Goal: Unclear: Browse casually

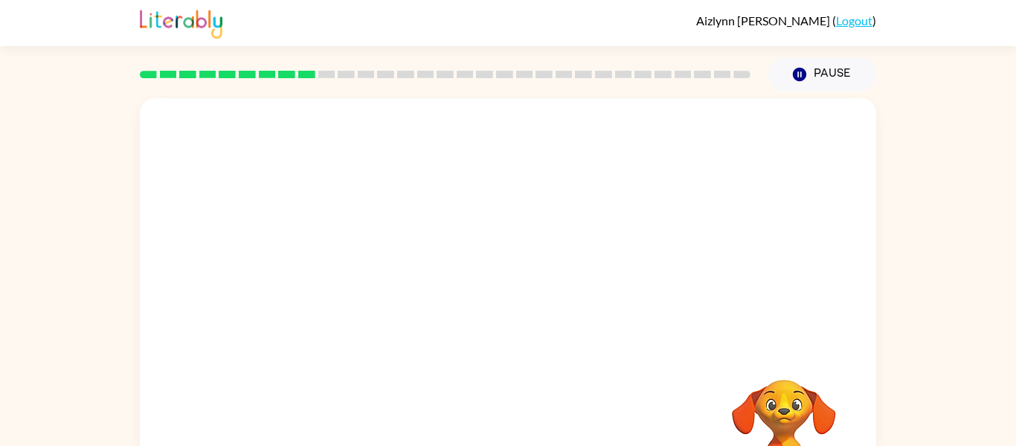
scroll to position [77, 0]
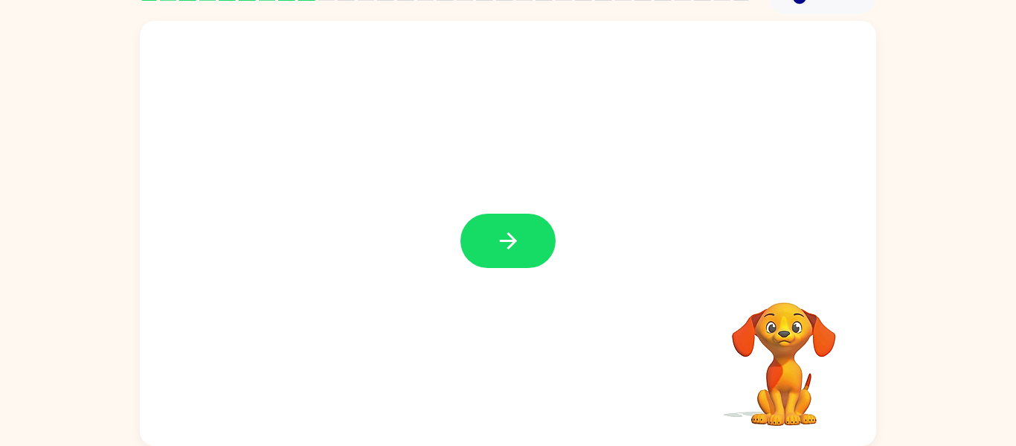
click at [568, 255] on div at bounding box center [508, 233] width 736 height 425
click at [550, 254] on button "button" at bounding box center [507, 240] width 95 height 54
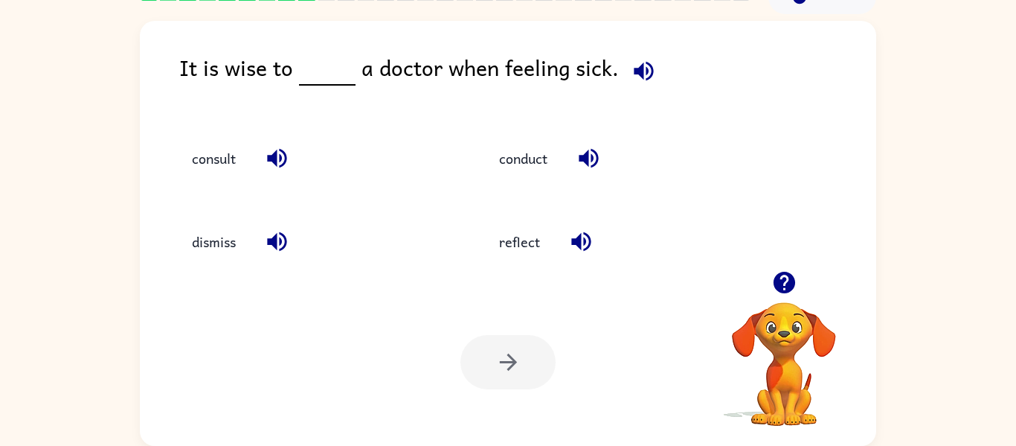
click at [218, 332] on div "Your browser must support playing .mp4 files to use Literably. Please try using…" at bounding box center [508, 361] width 736 height 167
click at [223, 237] on button "dismiss" at bounding box center [214, 242] width 74 height 40
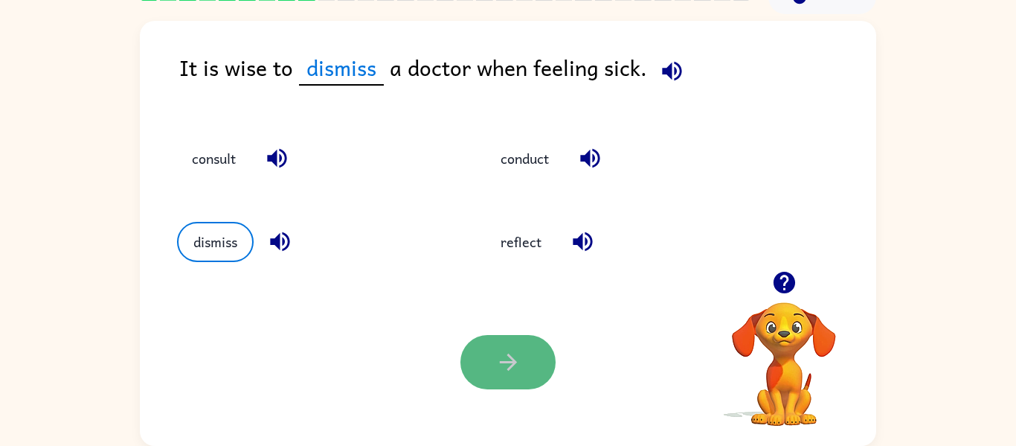
click at [508, 373] on icon "button" at bounding box center [508, 362] width 26 height 26
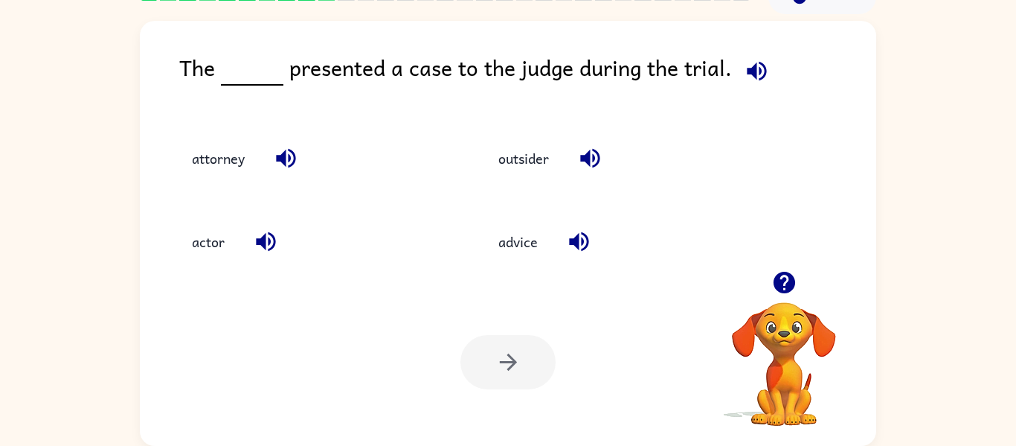
click at [508, 373] on div at bounding box center [507, 362] width 95 height 54
click at [309, 358] on div "Your browser must support playing .mp4 files to use Literably. Please try using…" at bounding box center [508, 361] width 736 height 167
click at [213, 242] on button "actor" at bounding box center [208, 242] width 62 height 40
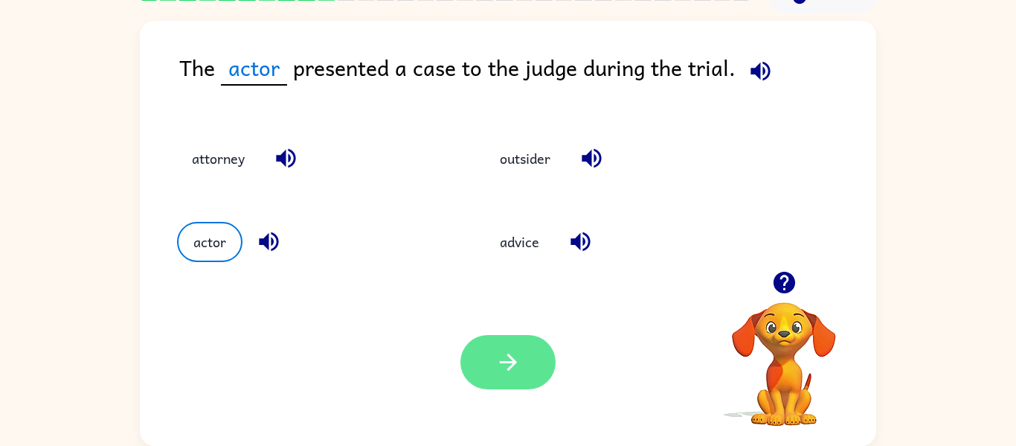
click at [470, 350] on button "button" at bounding box center [507, 362] width 95 height 54
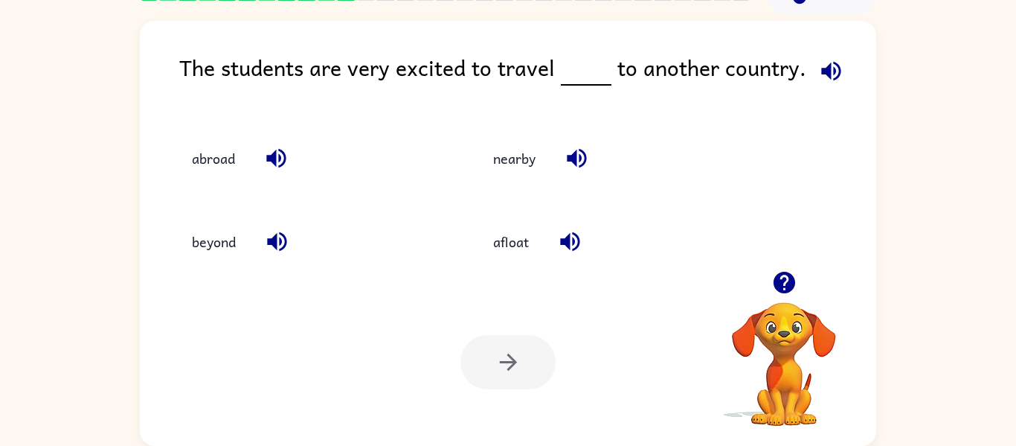
scroll to position [0, 0]
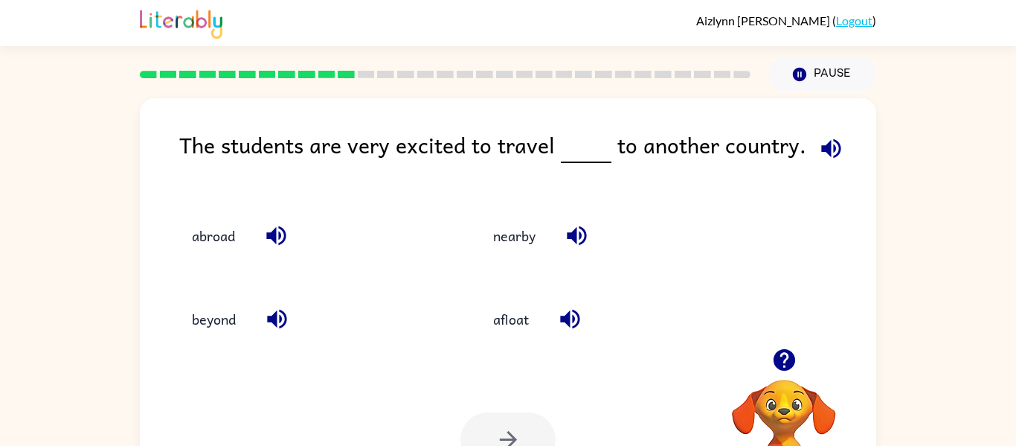
click at [473, 344] on div "afloat" at bounding box center [600, 312] width 301 height 83
click at [427, 362] on div "Your browser must support playing .mp4 files to use Literably. Please try using…" at bounding box center [508, 439] width 736 height 167
click at [497, 256] on div "nearby" at bounding box center [600, 228] width 301 height 83
click at [504, 242] on button "nearby" at bounding box center [514, 235] width 72 height 40
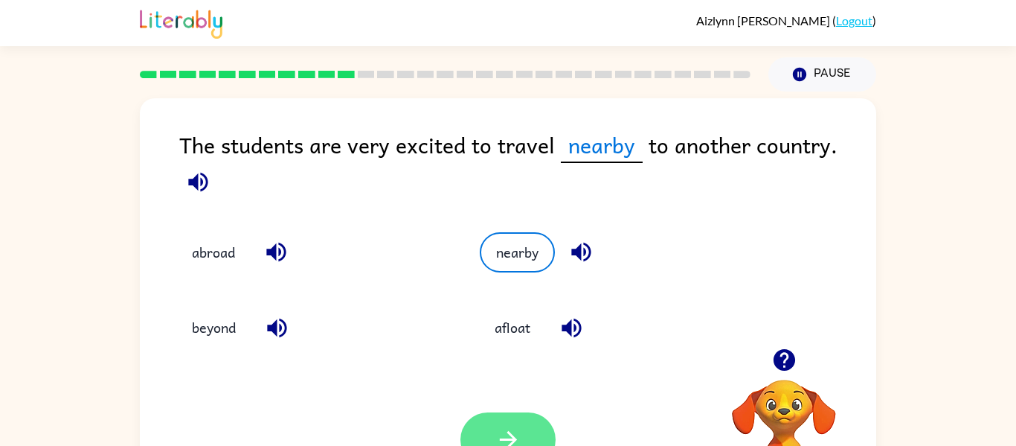
click at [488, 434] on button "button" at bounding box center [507, 439] width 95 height 54
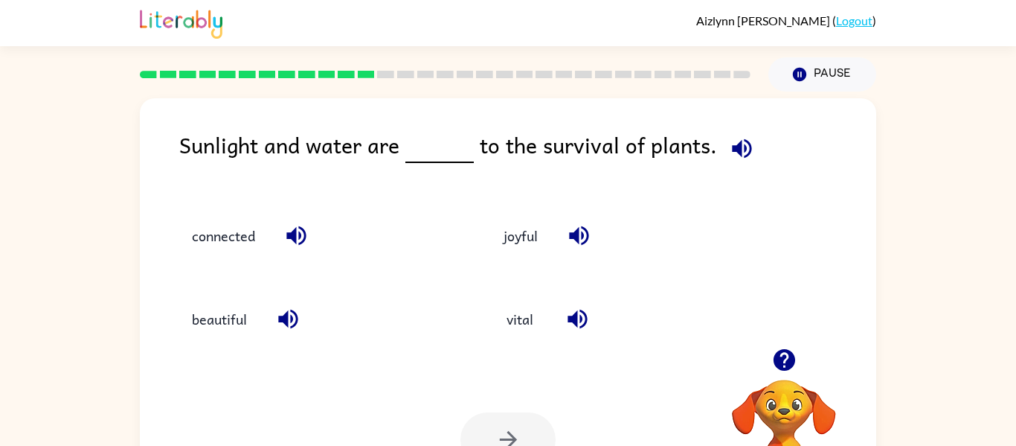
click at [444, 362] on div "Your browser must support playing .mp4 files to use Literably. Please try using…" at bounding box center [508, 439] width 736 height 167
click at [238, 233] on button "connected" at bounding box center [223, 235] width 93 height 40
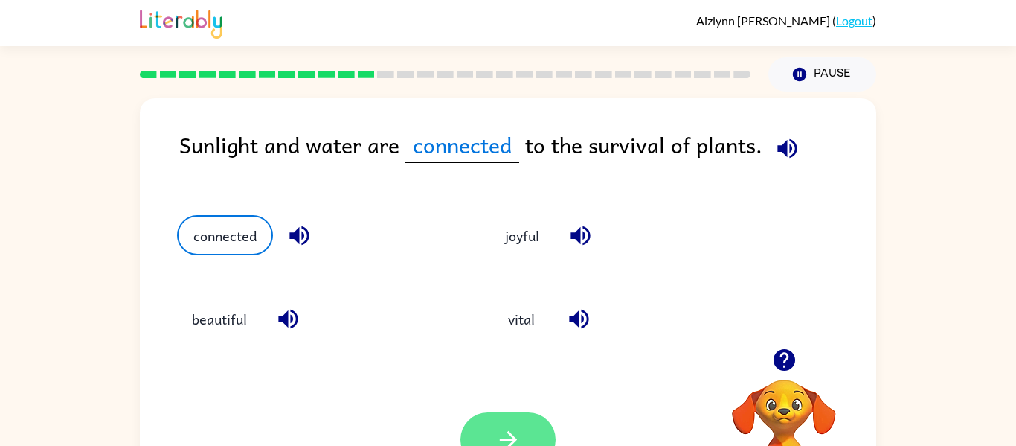
click at [489, 431] on button "button" at bounding box center [507, 439] width 95 height 54
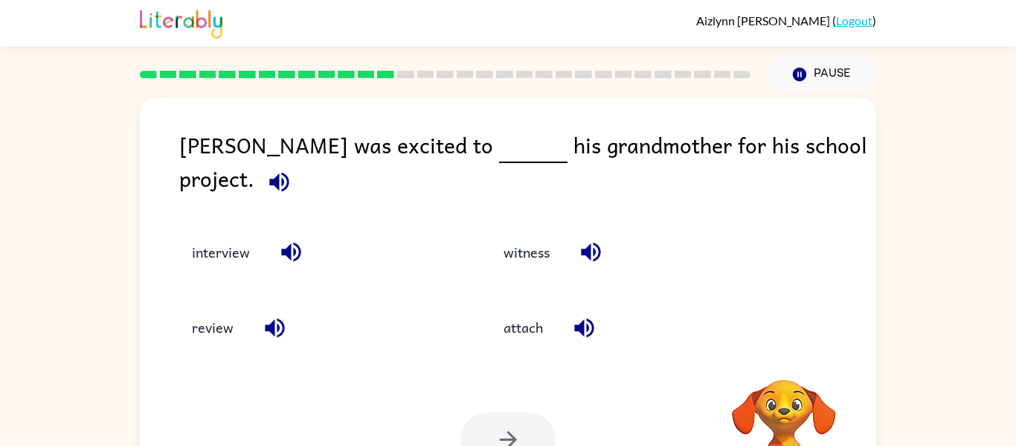
click at [286, 408] on div "Your browser must support playing .mp4 files to use Literably. Please try using…" at bounding box center [508, 439] width 736 height 167
click at [223, 232] on button "interview" at bounding box center [221, 252] width 88 height 40
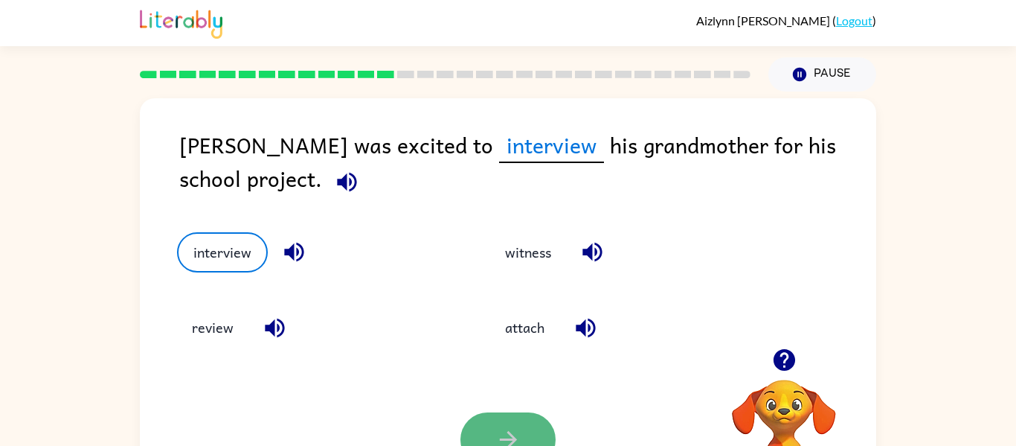
click at [488, 423] on button "button" at bounding box center [507, 439] width 95 height 54
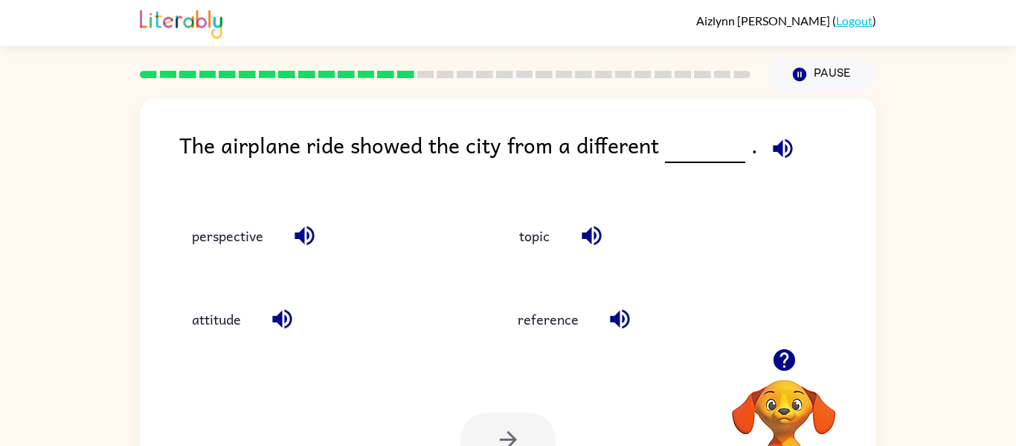
click at [431, 379] on div "Your browser must support playing .mp4 files to use Literably. Please try using…" at bounding box center [508, 439] width 736 height 167
click at [515, 227] on button "topic" at bounding box center [534, 235] width 62 height 40
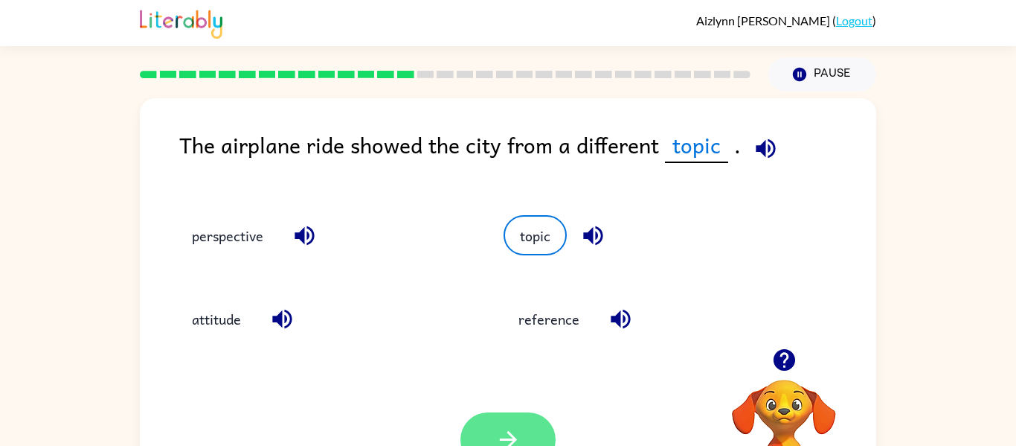
click at [513, 436] on icon "button" at bounding box center [507, 439] width 17 height 17
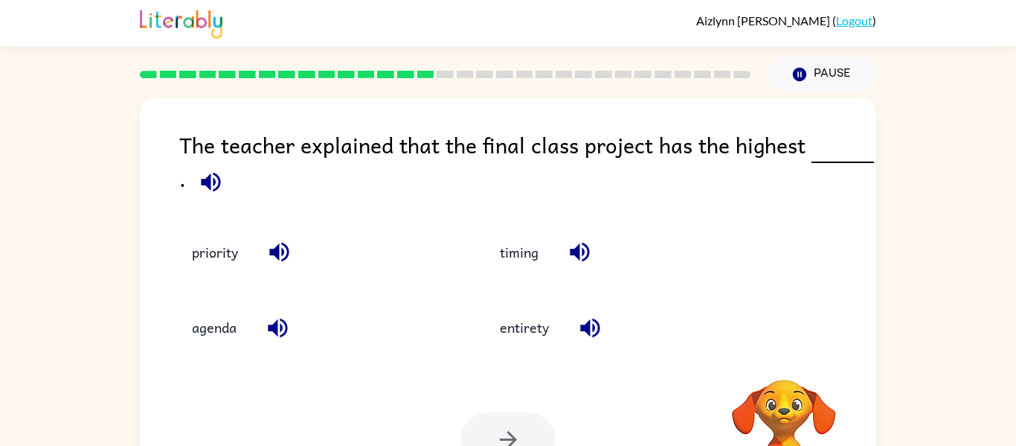
click at [330, 408] on div "Your browser must support playing .mp4 files to use Literably. Please try using…" at bounding box center [508, 439] width 736 height 167
click at [189, 251] on button "priority" at bounding box center [215, 252] width 76 height 40
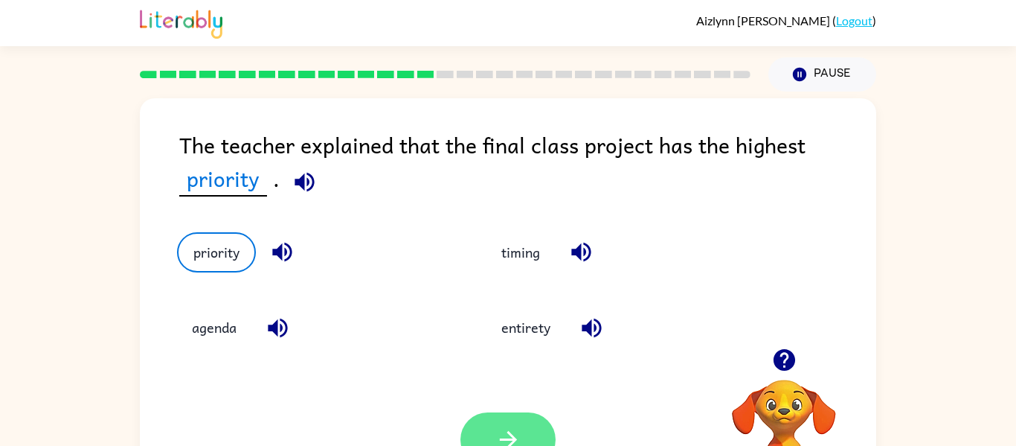
click at [497, 422] on button "button" at bounding box center [507, 439] width 95 height 54
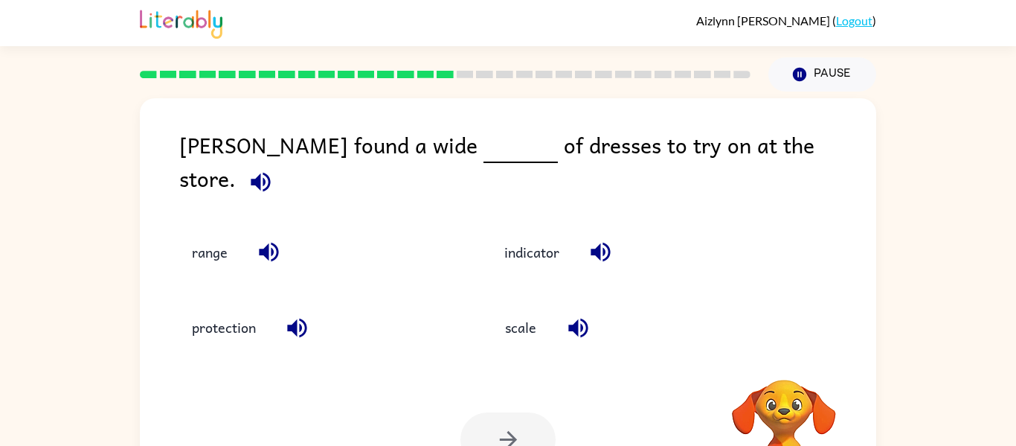
click at [278, 438] on div "Your browser must support playing .mp4 files to use Literably. Please try using…" at bounding box center [508, 439] width 736 height 167
click at [221, 232] on button "range" at bounding box center [209, 252] width 65 height 40
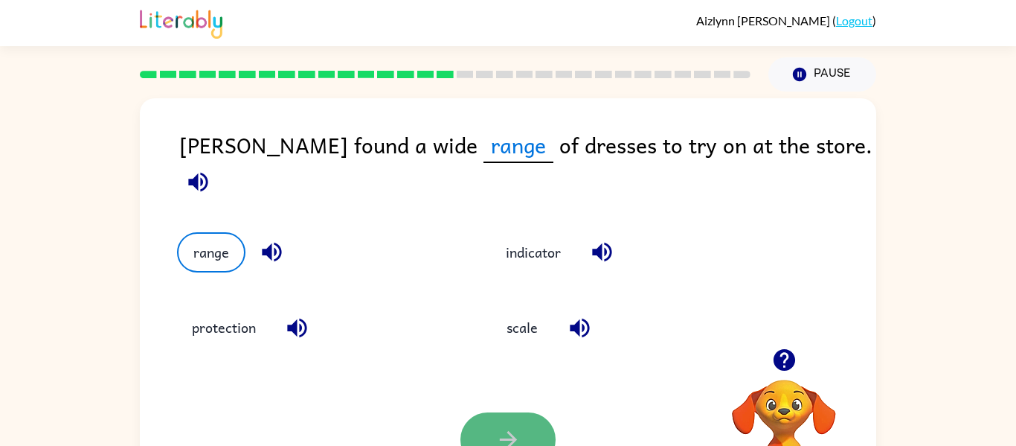
click at [501, 428] on icon "button" at bounding box center [508, 439] width 26 height 26
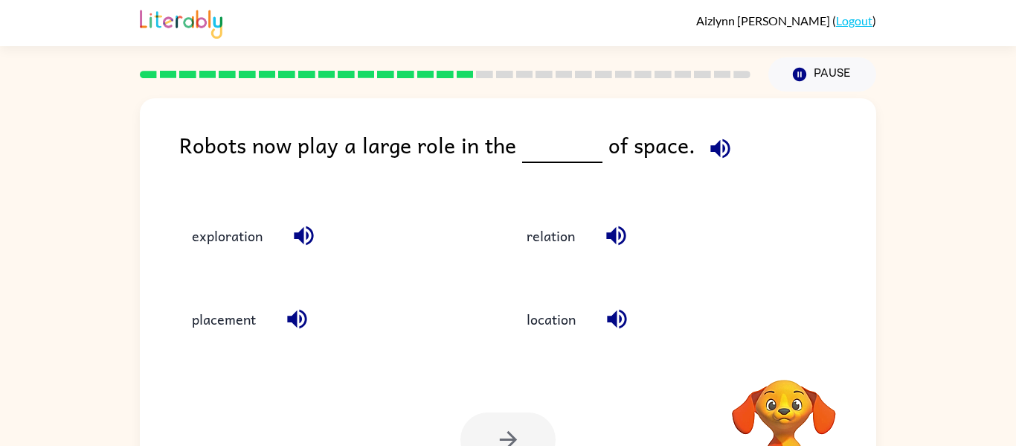
click at [325, 405] on div "Your browser must support playing .mp4 files to use Literably. Please try using…" at bounding box center [508, 439] width 736 height 167
click at [324, 405] on div "Your browser must support playing .mp4 files to use Literably. Please try using…" at bounding box center [508, 439] width 736 height 167
click at [565, 313] on button "location" at bounding box center [551, 319] width 79 height 40
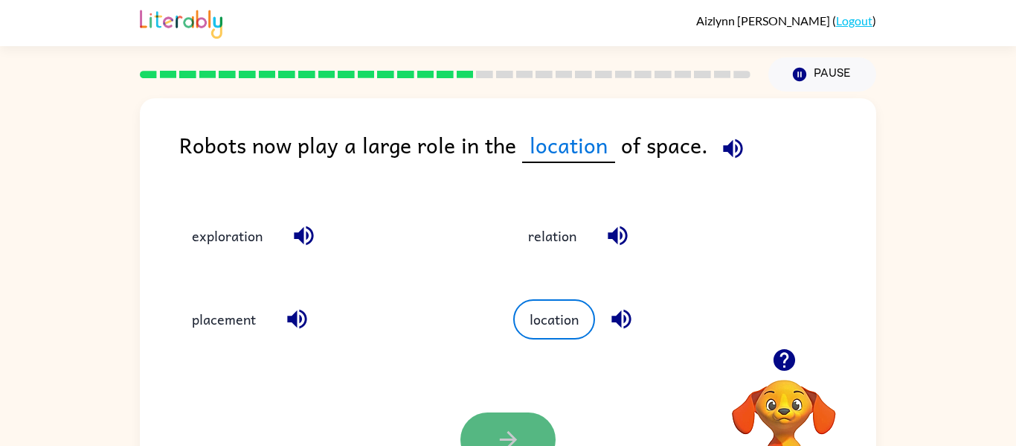
click at [498, 431] on icon "button" at bounding box center [508, 439] width 26 height 26
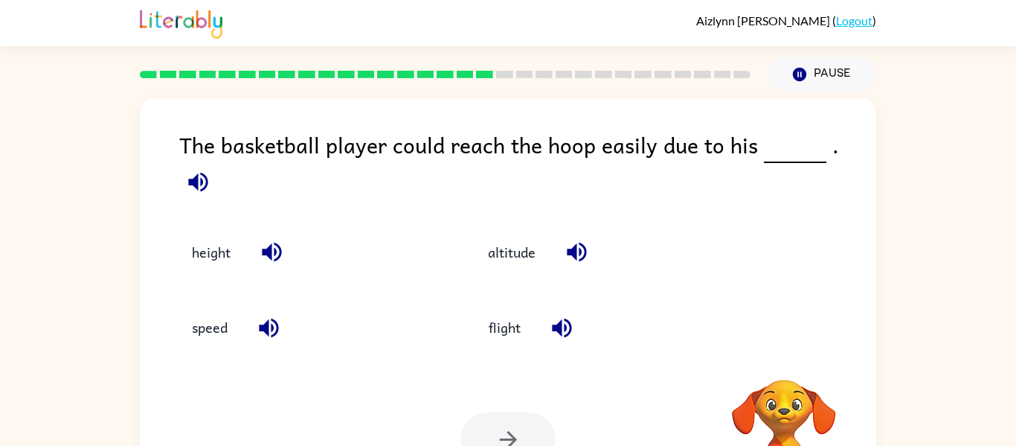
click at [373, 414] on div "Your browser must support playing .mp4 files to use Literably. Please try using…" at bounding box center [508, 439] width 736 height 167
click at [197, 246] on button "height" at bounding box center [211, 252] width 68 height 40
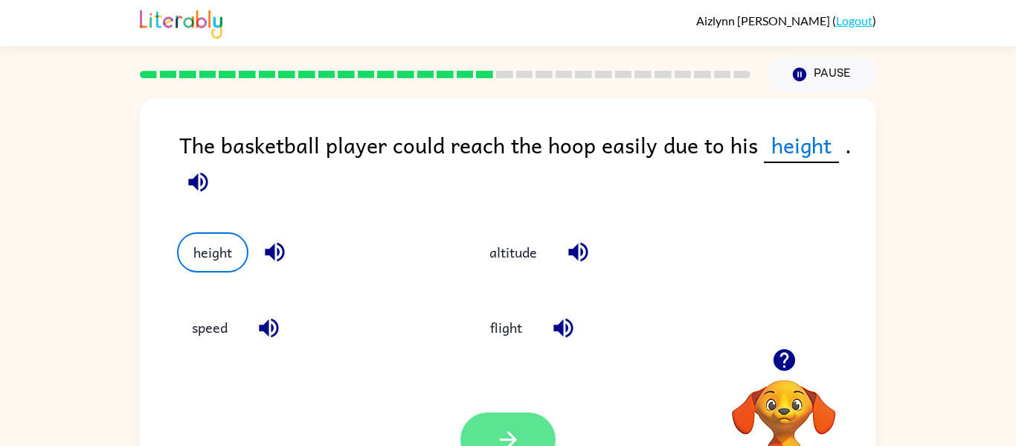
click at [507, 429] on icon "button" at bounding box center [508, 439] width 26 height 26
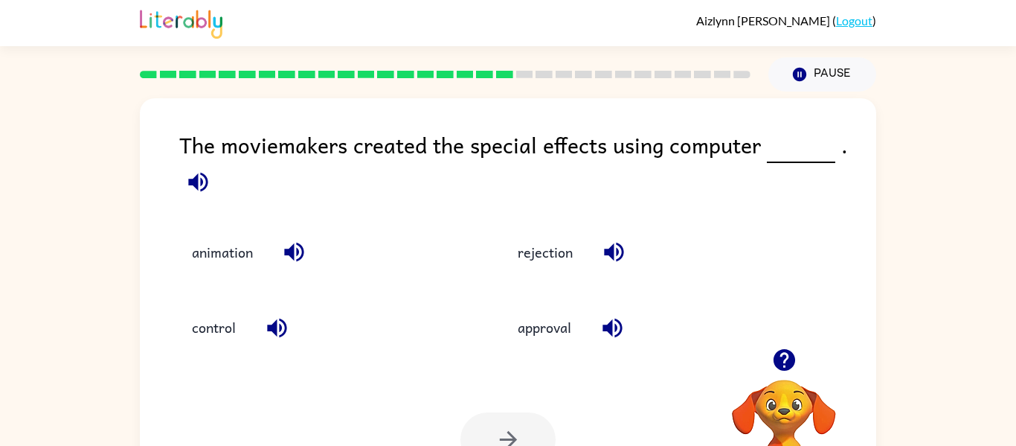
click at [791, 349] on icon "button" at bounding box center [784, 360] width 26 height 26
click at [774, 354] on icon "button" at bounding box center [784, 360] width 22 height 22
click at [784, 359] on icon "button" at bounding box center [784, 360] width 26 height 26
click at [197, 189] on icon "button" at bounding box center [197, 181] width 19 height 19
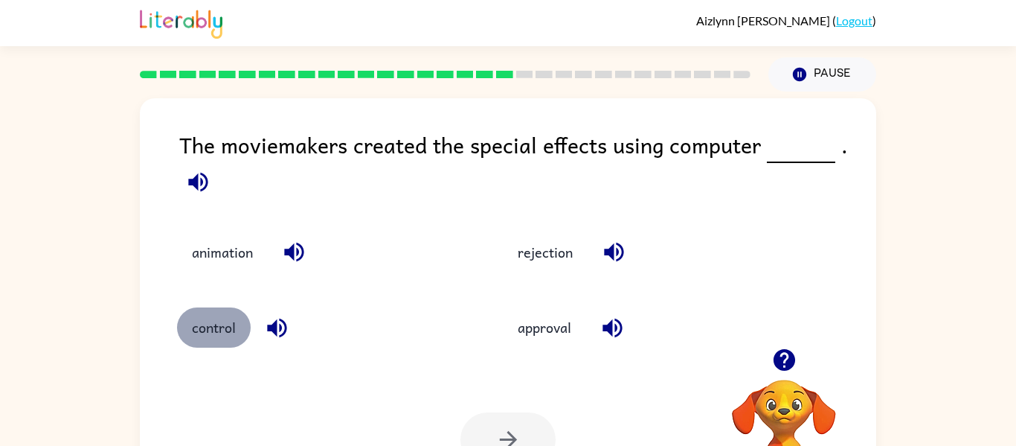
click at [244, 315] on button "control" at bounding box center [214, 327] width 74 height 40
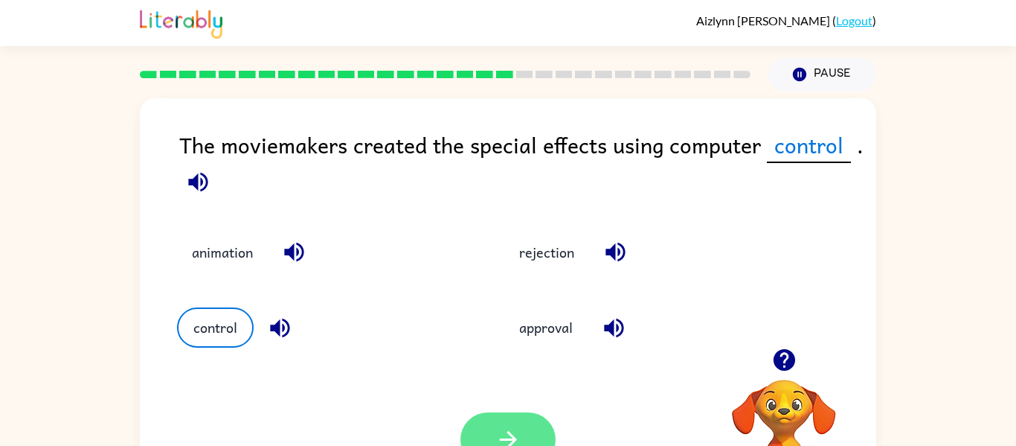
click at [479, 413] on button "button" at bounding box center [507, 439] width 95 height 54
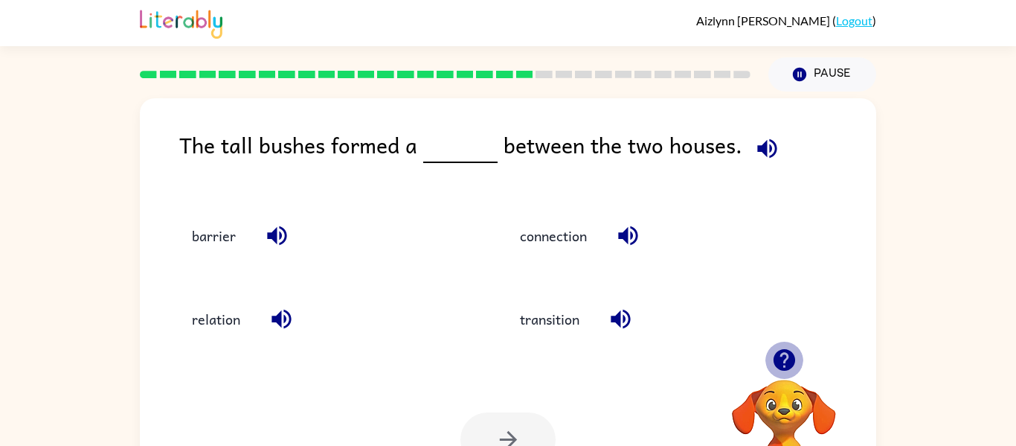
click at [788, 357] on icon "button" at bounding box center [784, 360] width 22 height 22
click at [788, 357] on video "Your browser must support playing .mp4 files to use Literably. Please try using…" at bounding box center [784, 430] width 149 height 149
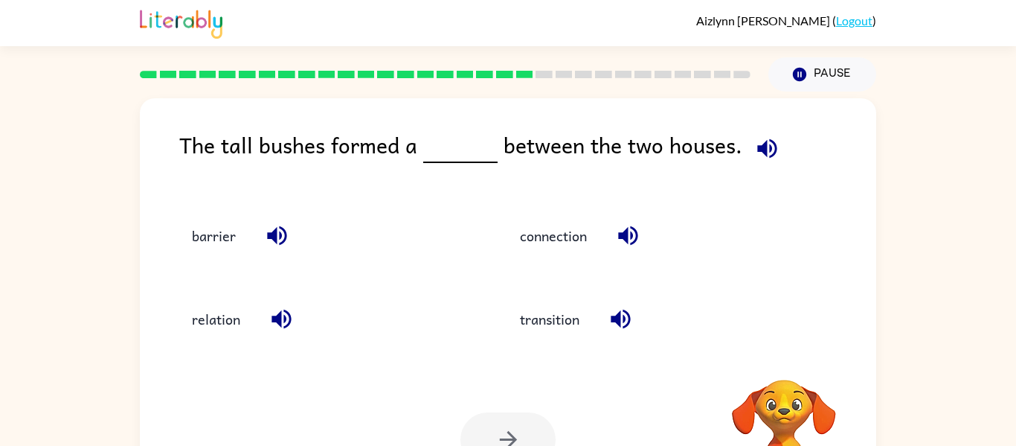
click at [788, 357] on video "Your browser must support playing .mp4 files to use Literably. Please try using…" at bounding box center [784, 430] width 149 height 149
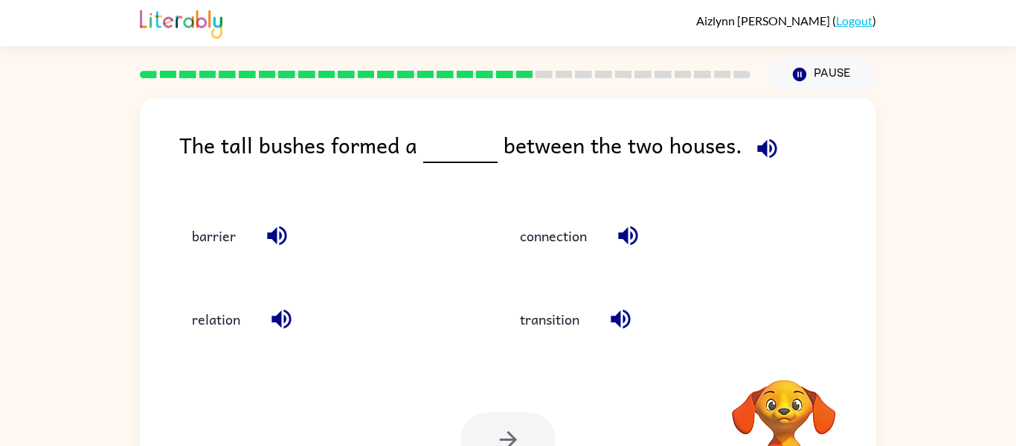
click at [788, 357] on video "Your browser must support playing .mp4 files to use Literably. Please try using…" at bounding box center [784, 430] width 149 height 149
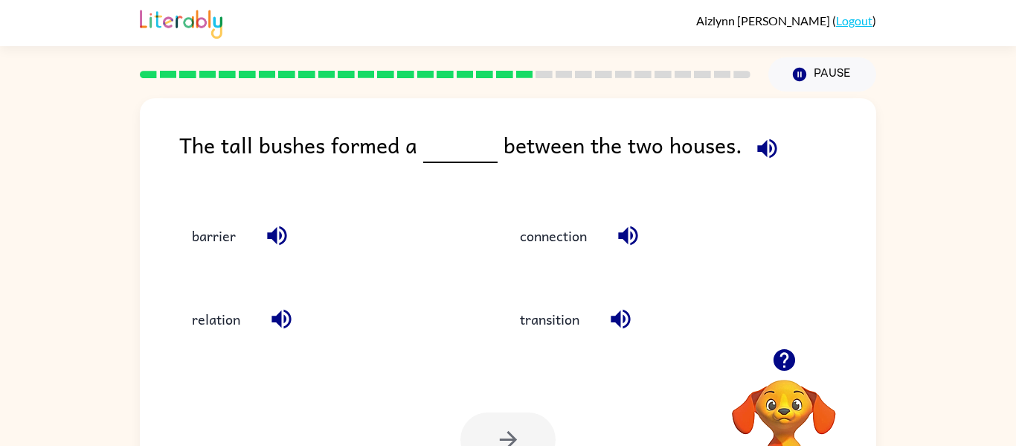
click at [794, 347] on icon "button" at bounding box center [784, 360] width 26 height 26
click at [484, 383] on div "Your browser must support playing .mp4 files to use Literably. Please try using…" at bounding box center [508, 439] width 736 height 167
click at [219, 251] on button "barrier" at bounding box center [214, 235] width 74 height 40
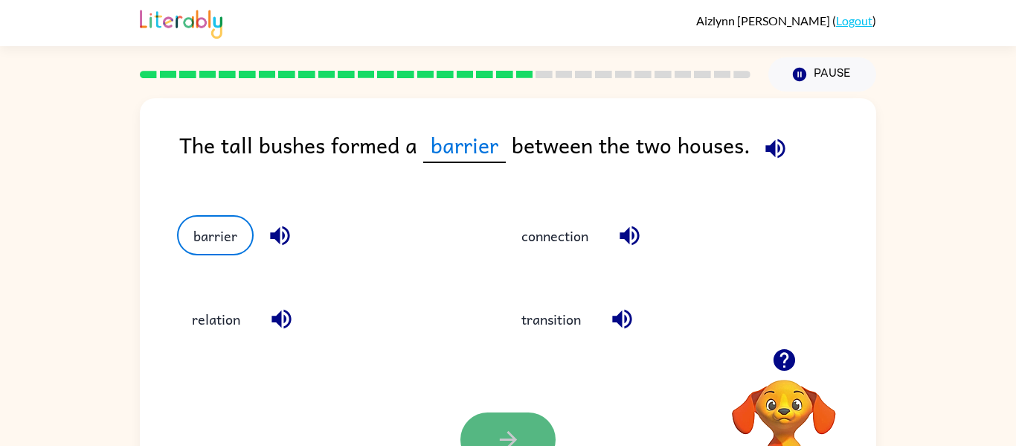
click at [475, 427] on button "button" at bounding box center [507, 439] width 95 height 54
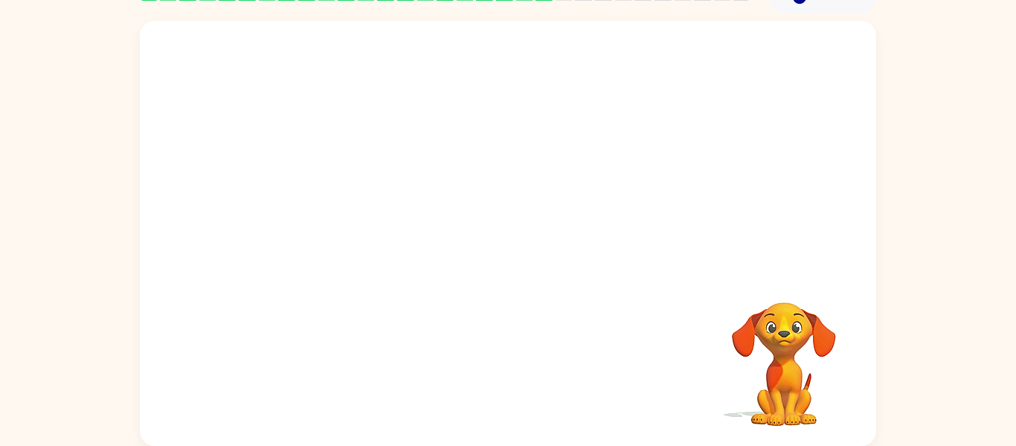
scroll to position [44, 0]
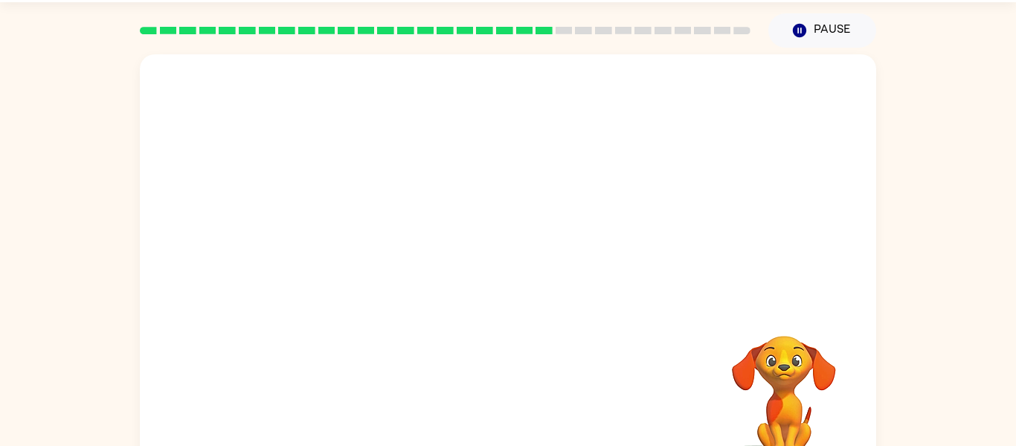
click at [361, 382] on div "Your browser must support playing .mp4 files to use Literably. Please try using…" at bounding box center [508, 266] width 736 height 425
click at [358, 250] on video "Your browser must support playing .mp4 files to use Literably. Please try using…" at bounding box center [508, 179] width 736 height 250
click at [363, 256] on video "Your browser must support playing .mp4 files to use Literably. Please try using…" at bounding box center [508, 179] width 736 height 250
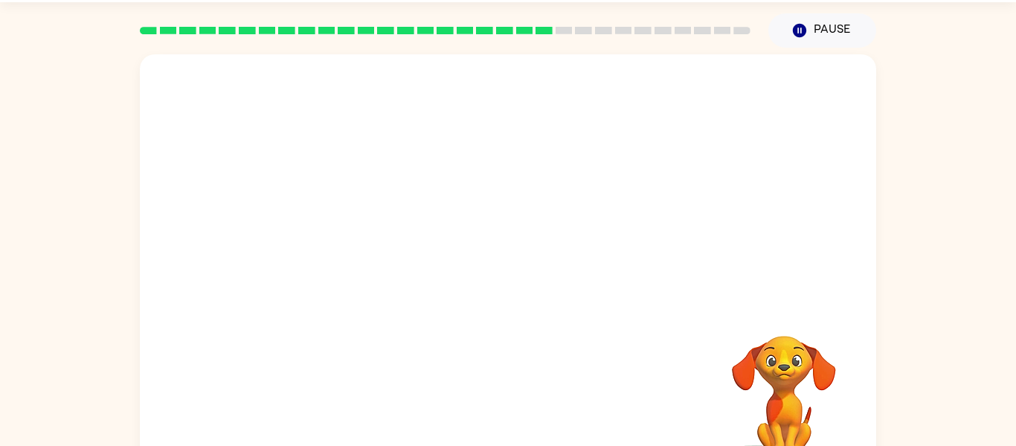
click at [363, 256] on video "Your browser must support playing .mp4 files to use Literably. Please try using…" at bounding box center [508, 179] width 736 height 250
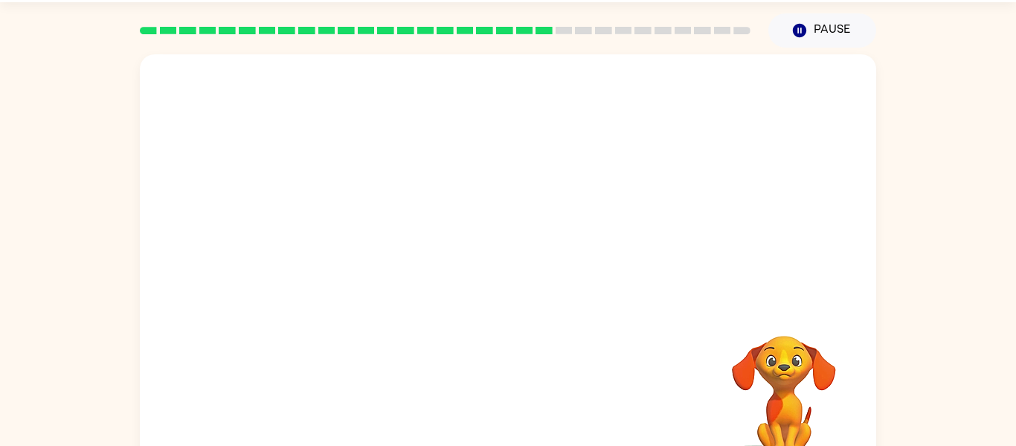
click at [363, 256] on video "Your browser must support playing .mp4 files to use Literably. Please try using…" at bounding box center [508, 179] width 736 height 250
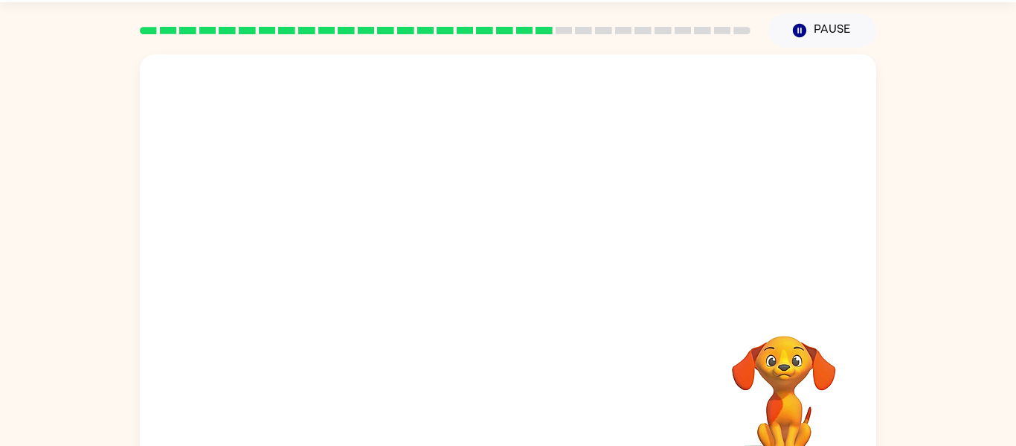
click at [363, 256] on video "Your browser must support playing .mp4 files to use Literably. Please try using…" at bounding box center [508, 179] width 736 height 250
click at [379, 249] on video "Your browser must support playing .mp4 files to use Literably. Please try using…" at bounding box center [508, 179] width 736 height 250
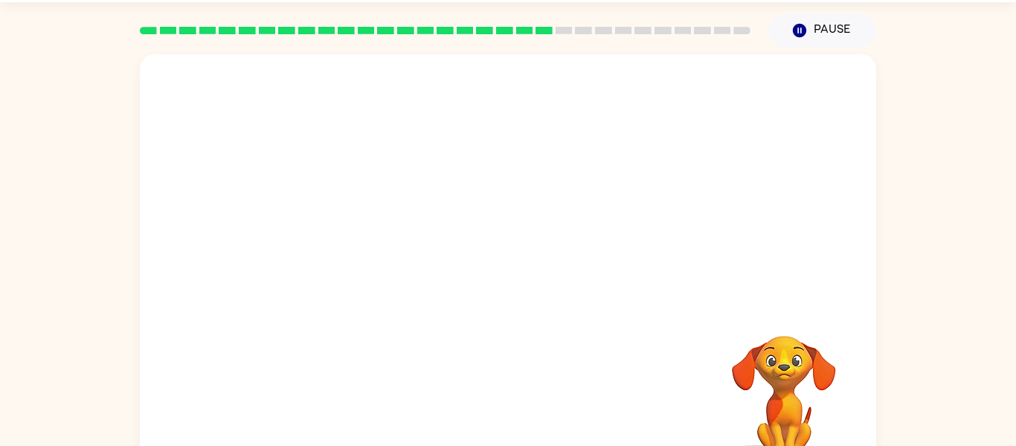
click at [379, 249] on video "Your browser must support playing .mp4 files to use Literably. Please try using…" at bounding box center [508, 179] width 736 height 250
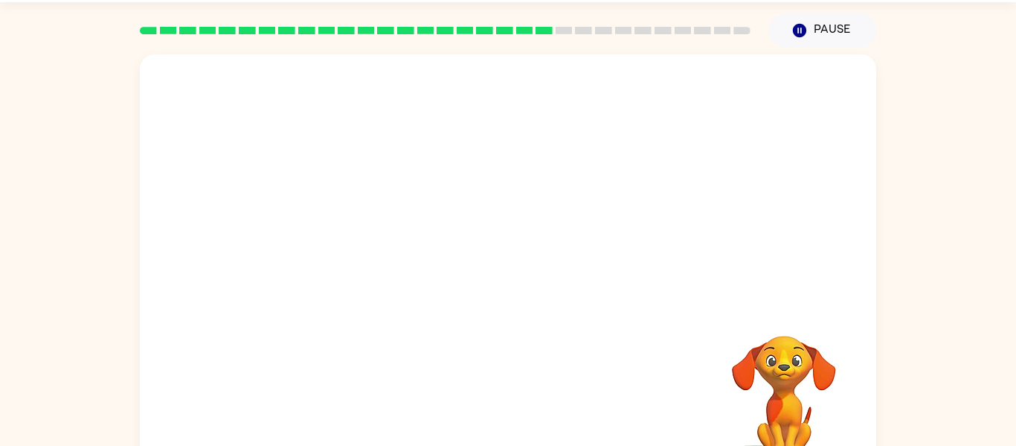
click at [379, 249] on video "Your browser must support playing .mp4 files to use Literably. Please try using…" at bounding box center [508, 179] width 736 height 250
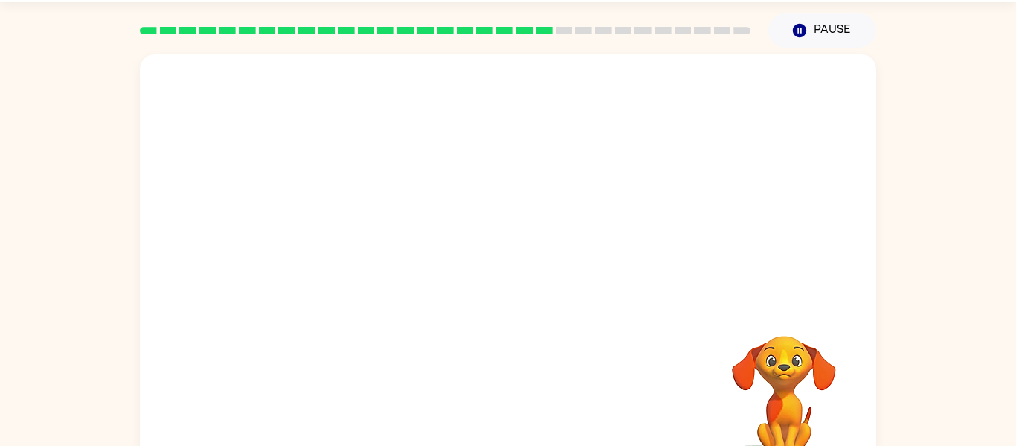
click at [379, 249] on video "Your browser must support playing .mp4 files to use Literably. Please try using…" at bounding box center [508, 179] width 736 height 250
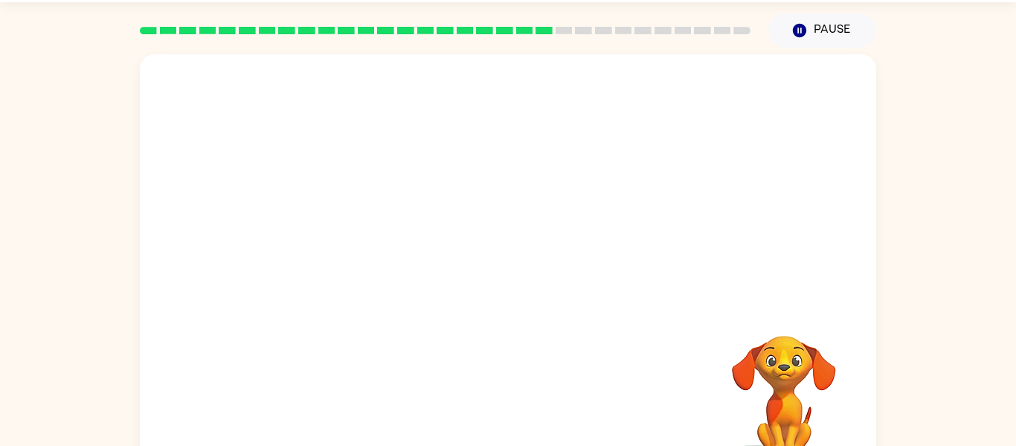
click at [379, 249] on video "Your browser must support playing .mp4 files to use Literably. Please try using…" at bounding box center [508, 179] width 736 height 250
click at [509, 271] on icon "button" at bounding box center [508, 274] width 26 height 26
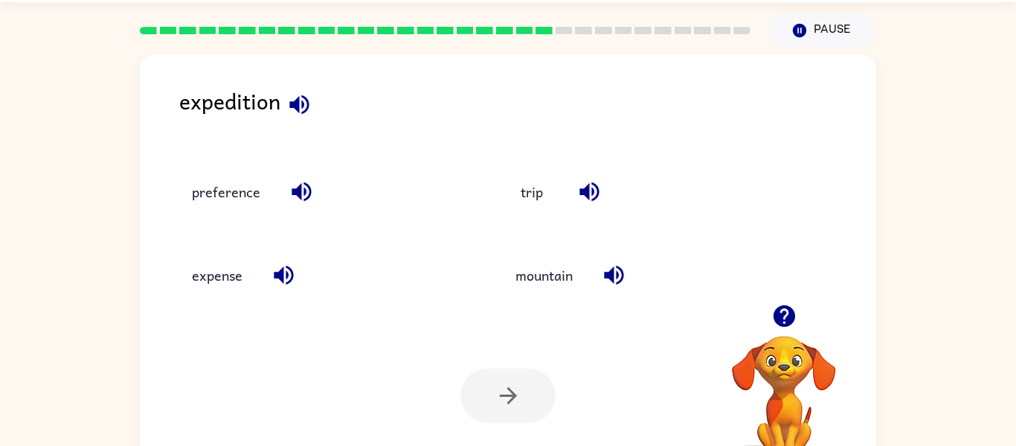
click at [297, 100] on icon "button" at bounding box center [298, 103] width 19 height 19
click at [298, 188] on icon "button" at bounding box center [301, 191] width 19 height 19
click at [277, 263] on icon "button" at bounding box center [284, 275] width 26 height 26
click at [608, 274] on icon "button" at bounding box center [613, 275] width 19 height 19
click at [588, 193] on icon "button" at bounding box center [588, 191] width 19 height 19
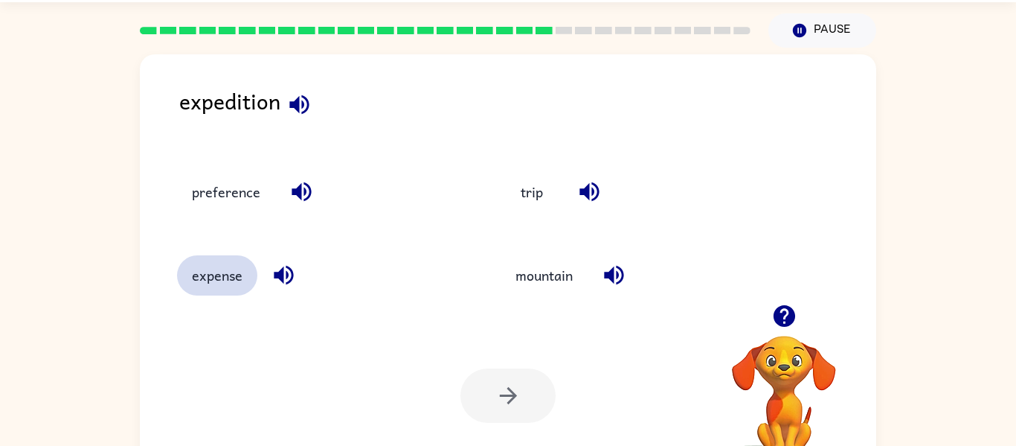
click at [208, 281] on button "expense" at bounding box center [217, 275] width 80 height 40
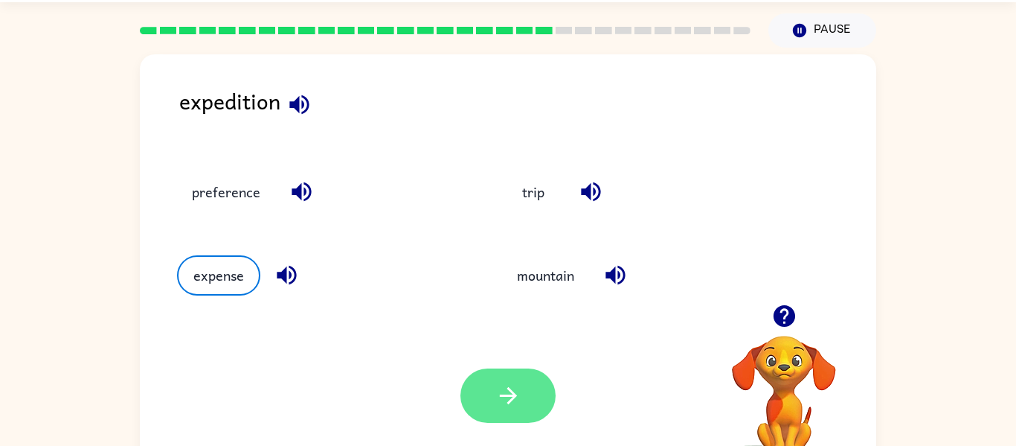
click at [487, 408] on button "button" at bounding box center [507, 395] width 95 height 54
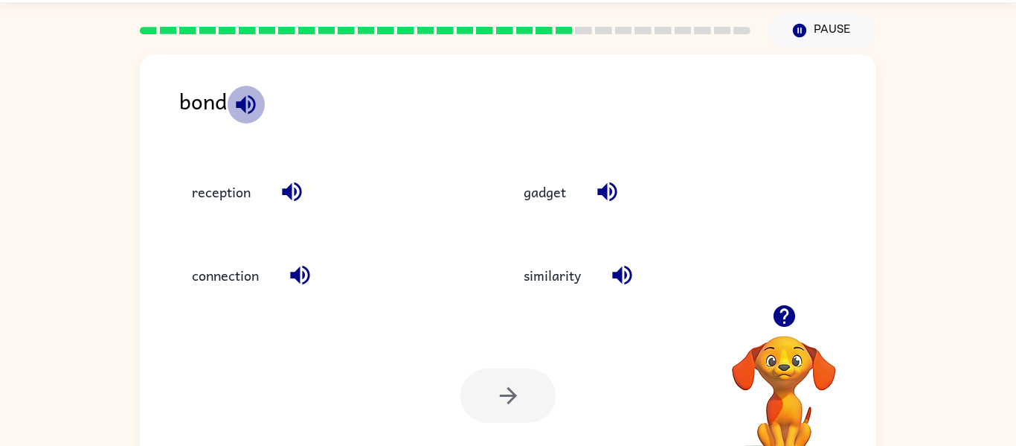
click at [252, 103] on icon "button" at bounding box center [246, 104] width 26 height 26
click at [249, 187] on button "reception" at bounding box center [221, 191] width 89 height 40
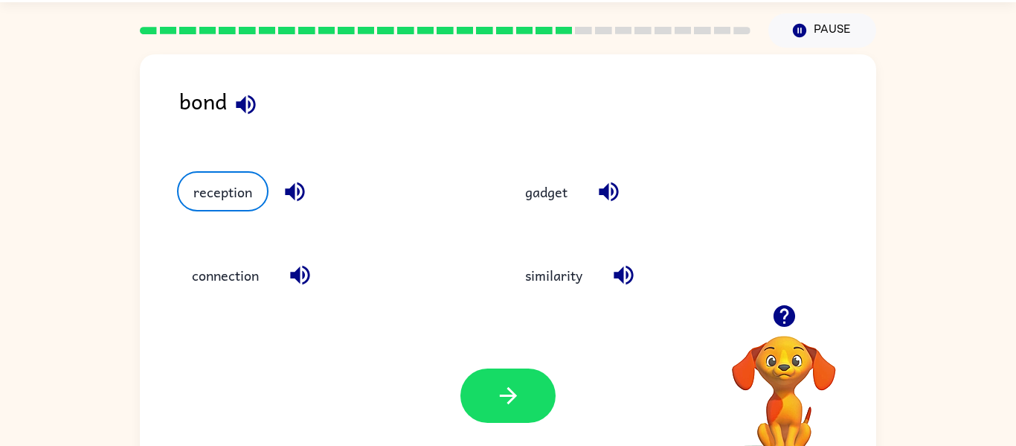
click at [292, 195] on icon "button" at bounding box center [294, 191] width 19 height 19
click at [295, 269] on icon "button" at bounding box center [300, 275] width 26 height 26
click at [234, 283] on button "connection" at bounding box center [225, 275] width 97 height 40
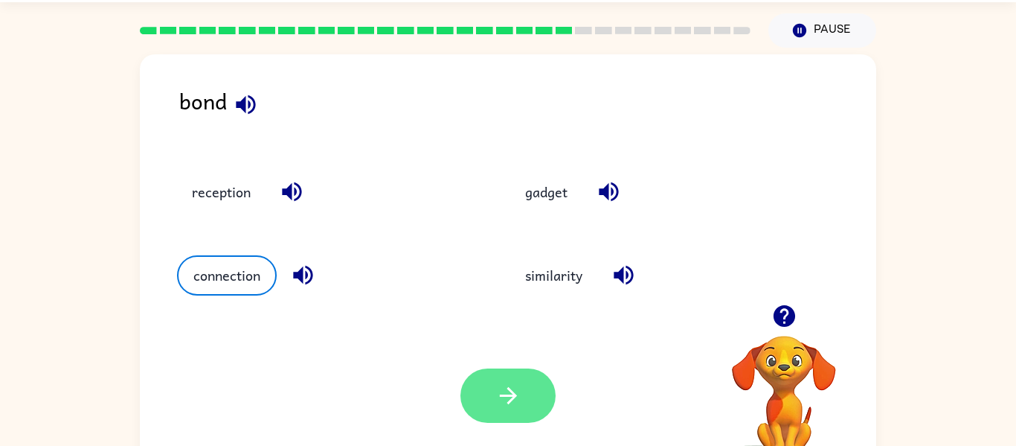
click at [508, 388] on icon "button" at bounding box center [507, 395] width 17 height 17
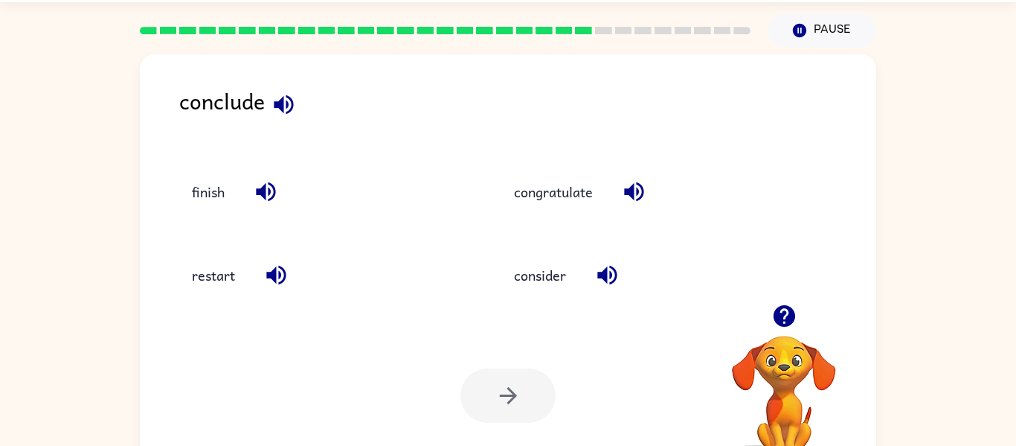
click at [277, 104] on icon "button" at bounding box center [283, 103] width 19 height 19
click at [283, 96] on icon "button" at bounding box center [283, 103] width 19 height 19
click at [260, 187] on icon "button" at bounding box center [266, 192] width 26 height 26
click at [279, 270] on icon "button" at bounding box center [276, 275] width 26 height 26
click at [605, 275] on icon "button" at bounding box center [606, 275] width 19 height 19
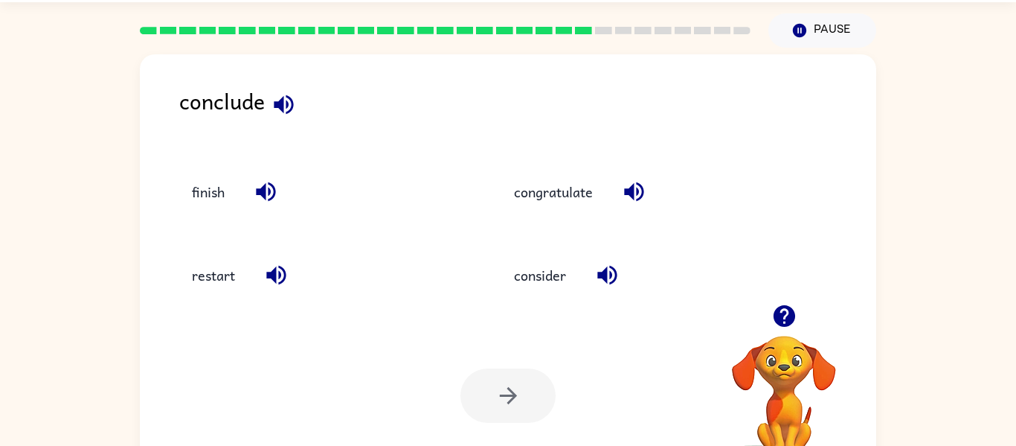
click at [628, 189] on icon "button" at bounding box center [633, 191] width 19 height 19
click at [280, 104] on icon "button" at bounding box center [283, 103] width 19 height 19
click at [579, 196] on button "congratulate" at bounding box center [553, 191] width 109 height 40
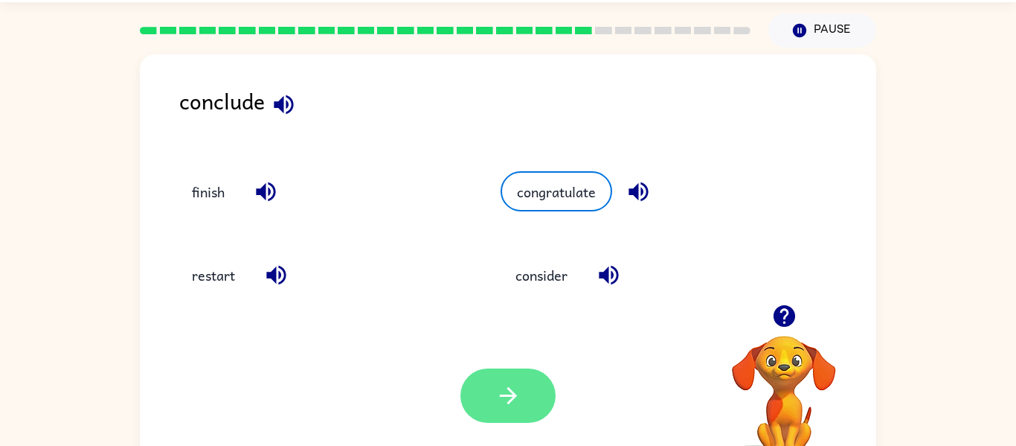
click at [501, 406] on icon "button" at bounding box center [508, 395] width 26 height 26
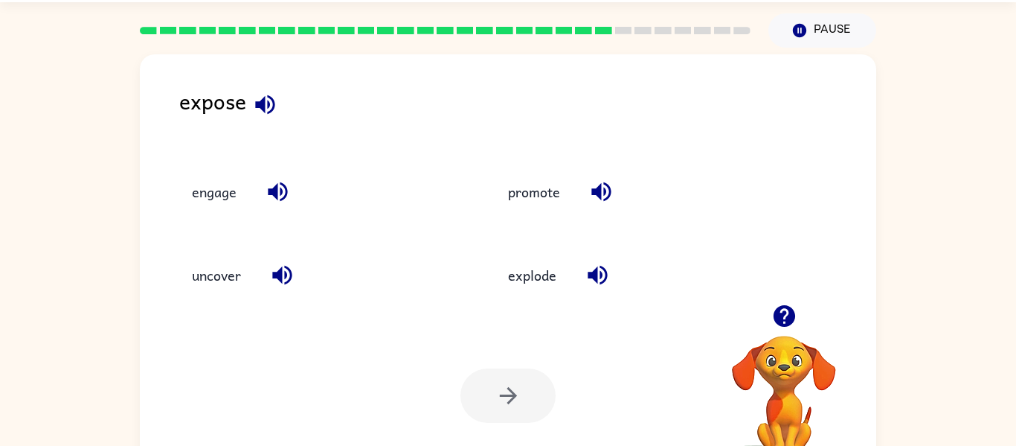
click at [269, 101] on icon "button" at bounding box center [265, 104] width 26 height 26
click at [280, 195] on icon "button" at bounding box center [277, 191] width 19 height 19
click at [274, 280] on icon "button" at bounding box center [282, 275] width 26 height 26
click at [211, 283] on button "uncover" at bounding box center [216, 275] width 79 height 40
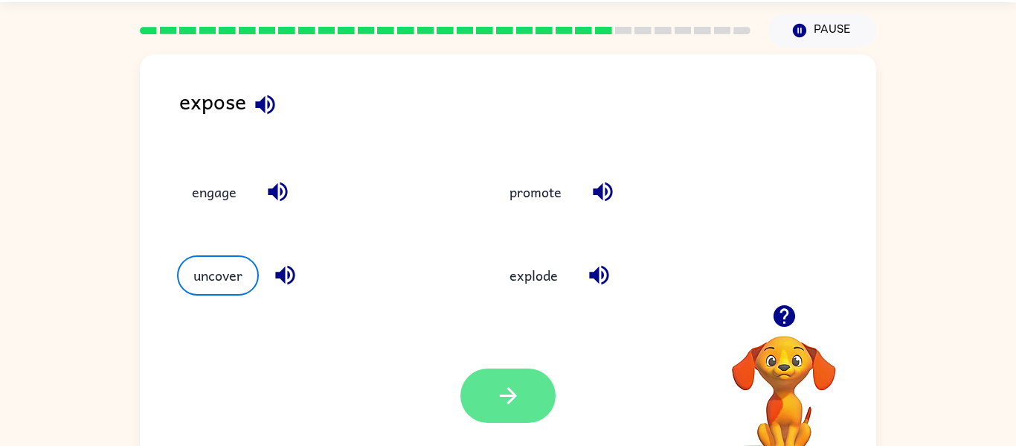
click at [486, 402] on button "button" at bounding box center [507, 395] width 95 height 54
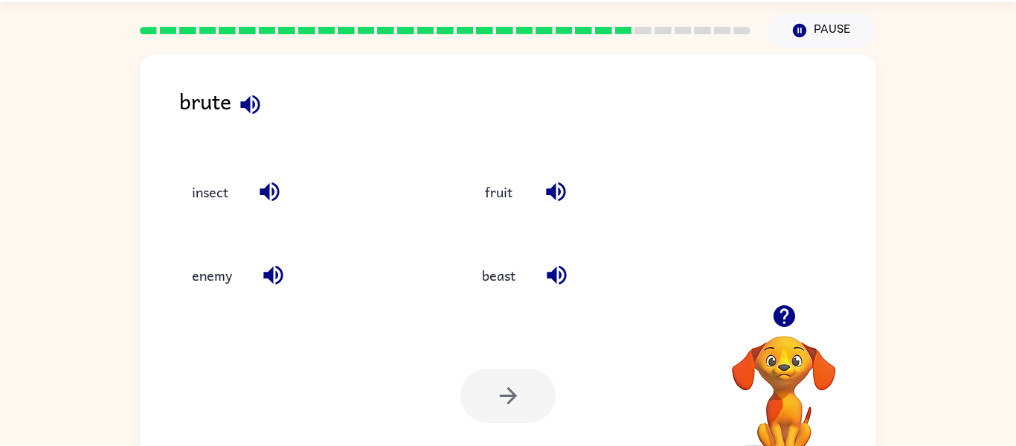
click at [248, 103] on icon "button" at bounding box center [249, 103] width 19 height 19
click at [256, 100] on icon "button" at bounding box center [250, 104] width 26 height 26
click at [268, 186] on icon "button" at bounding box center [269, 191] width 19 height 19
click at [274, 270] on icon "button" at bounding box center [273, 275] width 26 height 26
click at [213, 277] on button "enemy" at bounding box center [212, 275] width 70 height 40
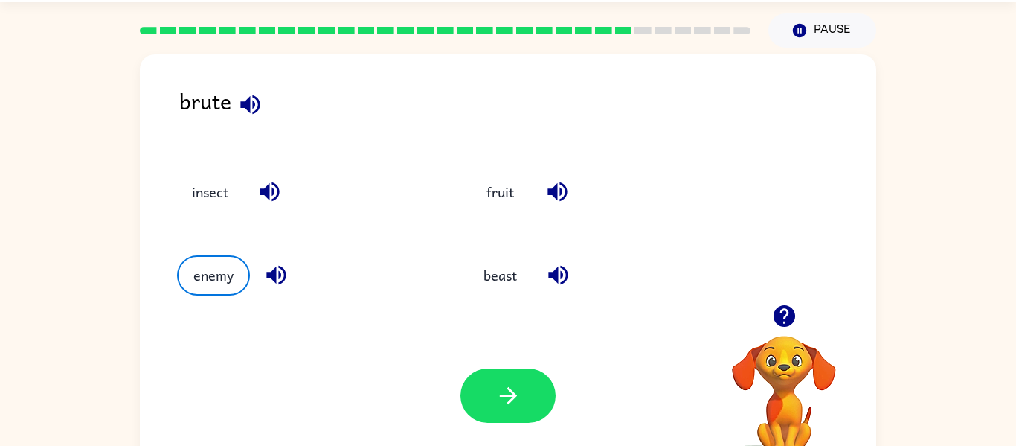
click at [493, 366] on div "Your browser must support playing .mp4 files to use Literably. Please try using…" at bounding box center [508, 395] width 736 height 167
click at [491, 378] on button "button" at bounding box center [507, 395] width 95 height 54
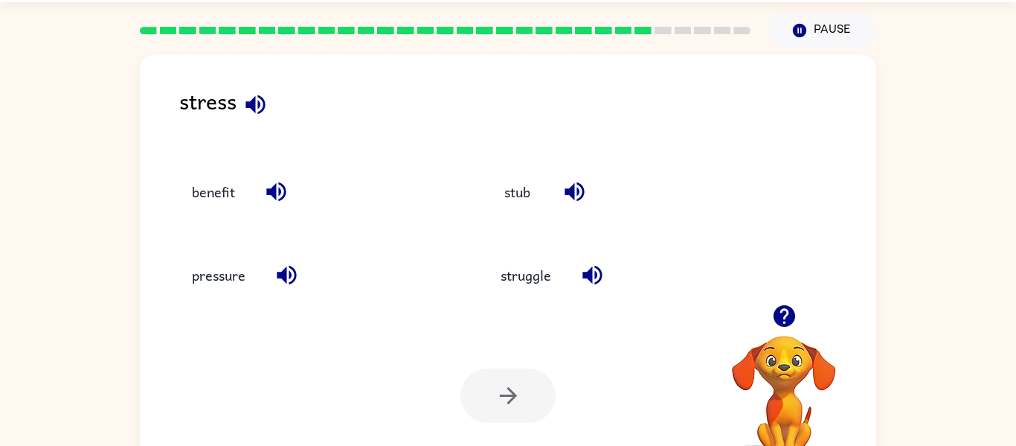
click at [262, 96] on icon "button" at bounding box center [254, 103] width 19 height 19
click at [280, 197] on icon "button" at bounding box center [276, 192] width 26 height 26
click at [290, 280] on icon "button" at bounding box center [287, 275] width 26 height 26
click at [585, 271] on icon "button" at bounding box center [592, 275] width 26 height 26
click at [571, 187] on icon "button" at bounding box center [574, 191] width 19 height 19
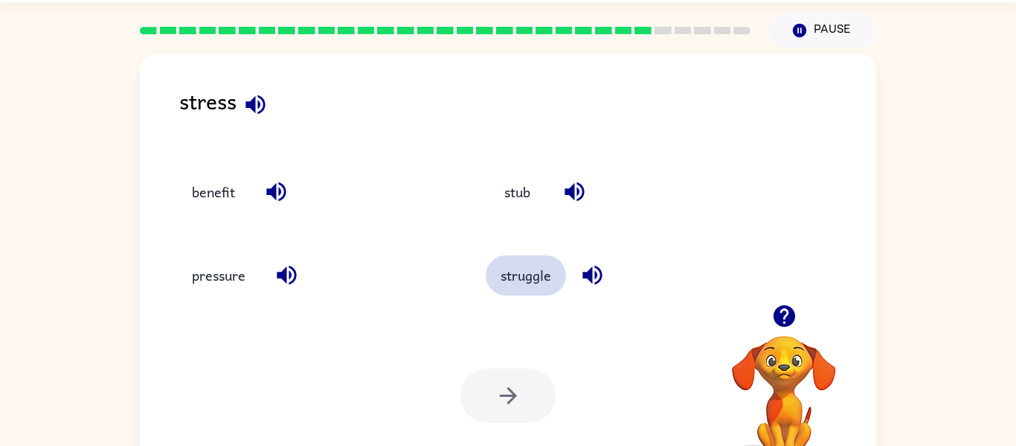
click at [526, 277] on button "struggle" at bounding box center [526, 275] width 80 height 40
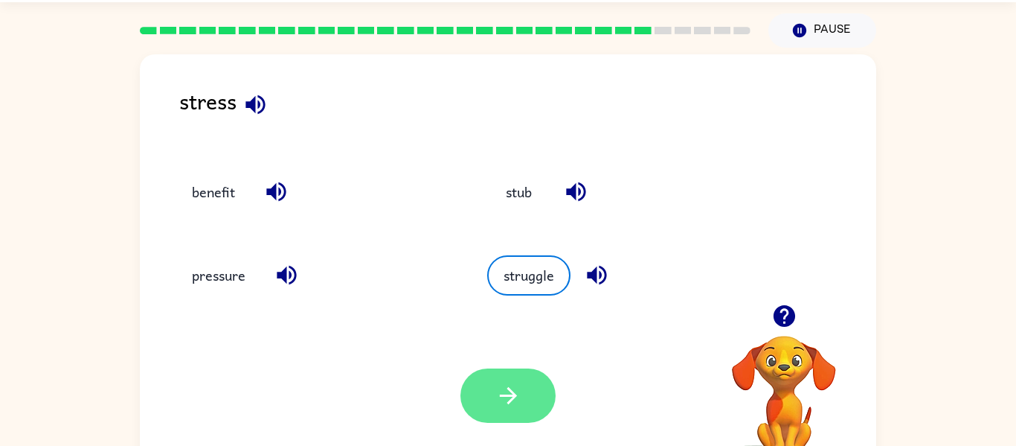
click at [516, 384] on icon "button" at bounding box center [508, 395] width 26 height 26
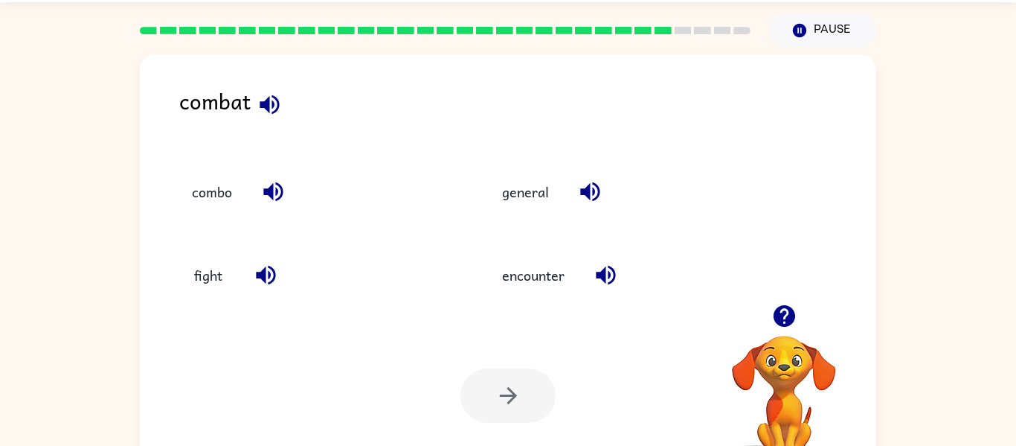
click at [270, 105] on icon "button" at bounding box center [270, 104] width 26 height 26
click at [273, 192] on icon "button" at bounding box center [273, 192] width 26 height 26
click at [197, 273] on button "fight" at bounding box center [208, 275] width 62 height 40
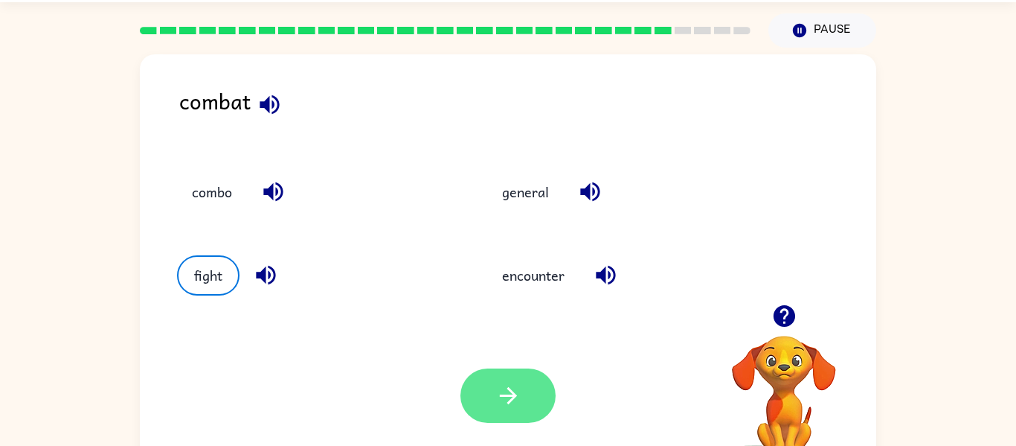
click at [479, 387] on button "button" at bounding box center [507, 395] width 95 height 54
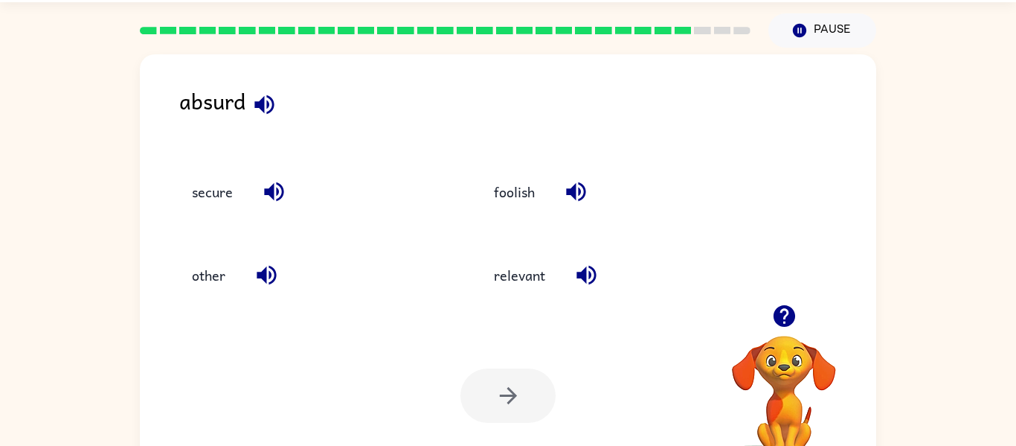
click at [277, 112] on button "button" at bounding box center [264, 105] width 38 height 38
click at [261, 200] on icon "button" at bounding box center [274, 192] width 26 height 26
click at [264, 263] on icon "button" at bounding box center [267, 275] width 26 height 26
click at [582, 283] on icon "button" at bounding box center [586, 275] width 26 height 26
click at [538, 268] on button "relevant" at bounding box center [519, 275] width 81 height 40
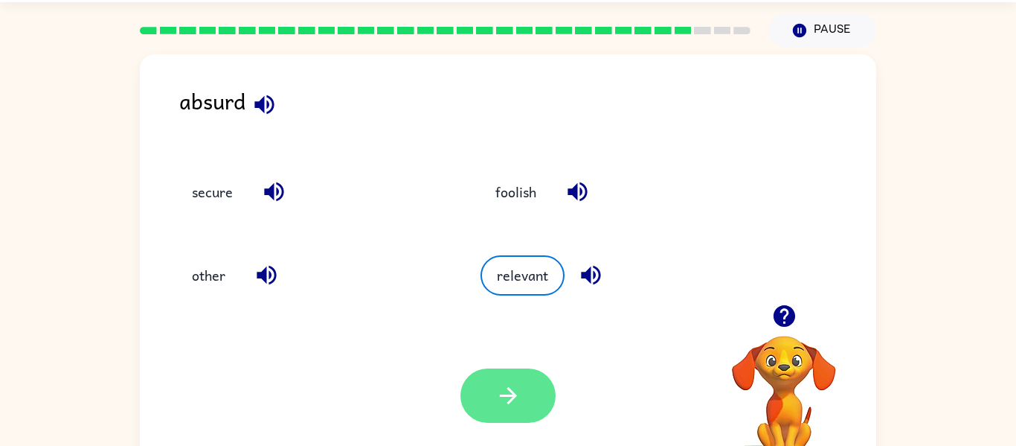
click at [492, 378] on button "button" at bounding box center [507, 395] width 95 height 54
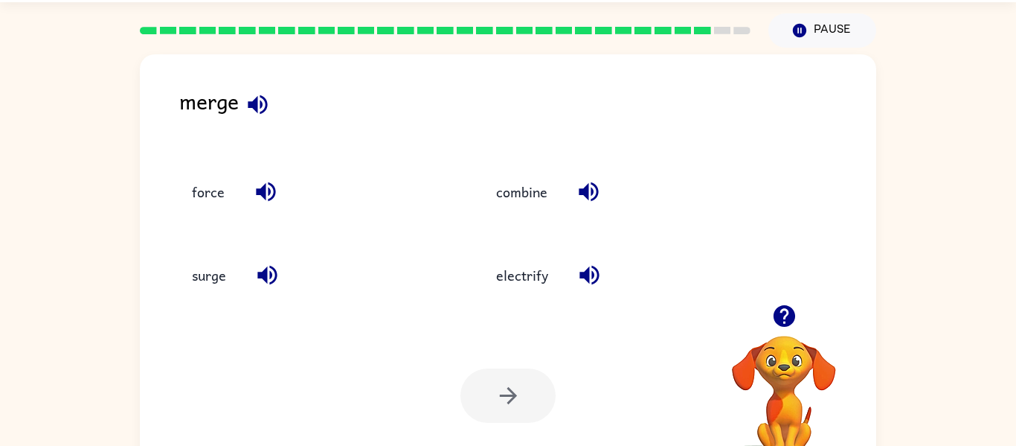
click at [255, 100] on icon "button" at bounding box center [257, 103] width 19 height 19
click at [259, 199] on icon "button" at bounding box center [266, 192] width 26 height 26
click at [258, 271] on icon "button" at bounding box center [267, 275] width 26 height 26
click at [584, 278] on icon "button" at bounding box center [588, 275] width 19 height 19
click at [583, 197] on icon "button" at bounding box center [589, 192] width 26 height 26
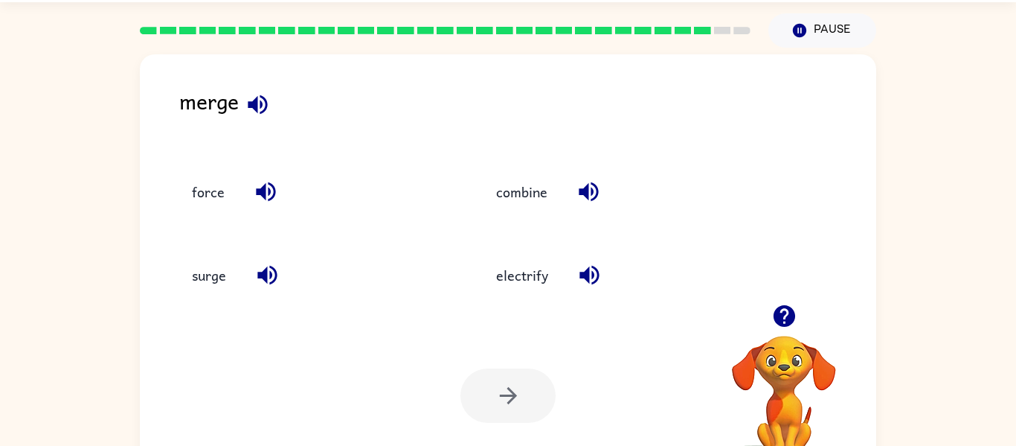
click at [248, 111] on icon "button" at bounding box center [258, 104] width 26 height 26
click at [211, 185] on button "force" at bounding box center [208, 191] width 62 height 40
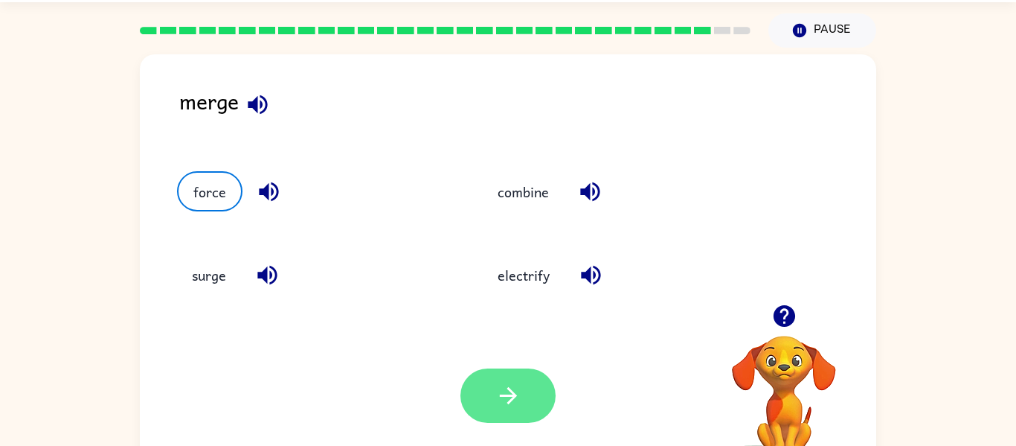
click at [527, 401] on button "button" at bounding box center [507, 395] width 95 height 54
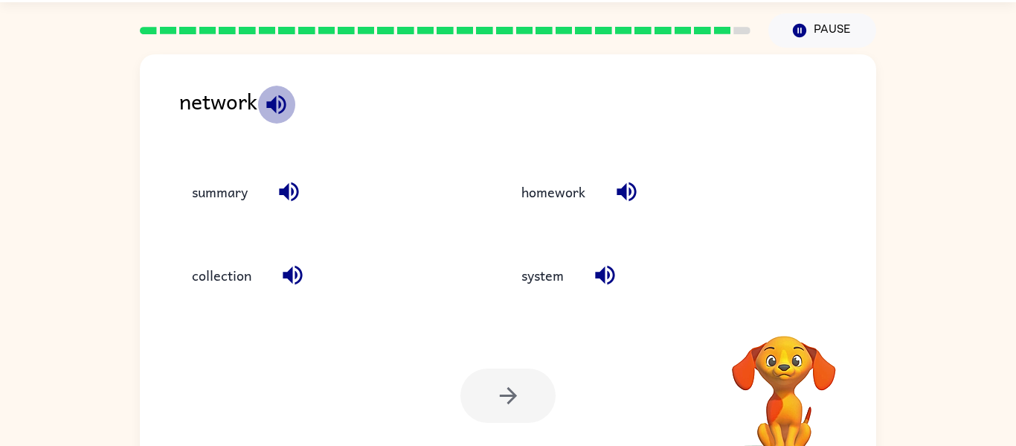
click at [283, 112] on icon "button" at bounding box center [276, 104] width 26 height 26
click at [290, 193] on icon "button" at bounding box center [289, 192] width 26 height 26
click at [286, 265] on icon "button" at bounding box center [293, 275] width 26 height 26
click at [589, 278] on button "button" at bounding box center [605, 275] width 38 height 38
click at [620, 179] on icon "button" at bounding box center [627, 192] width 26 height 26
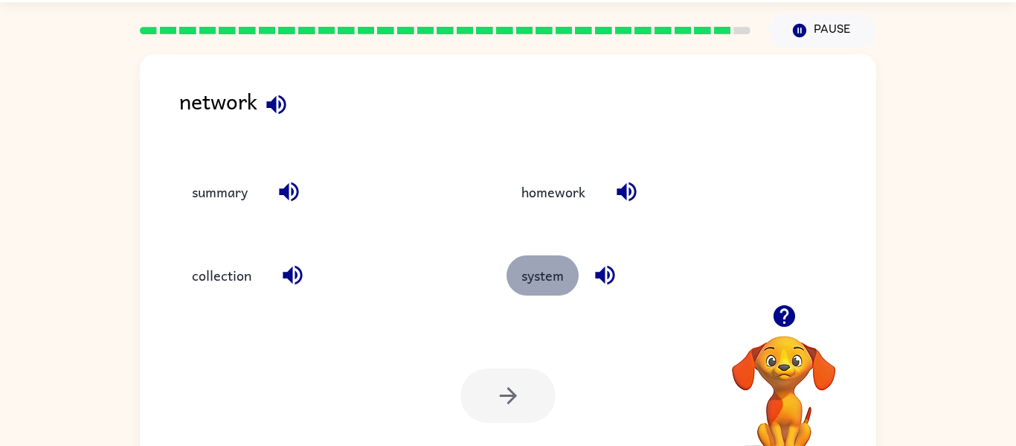
click at [547, 288] on button "system" at bounding box center [543, 275] width 72 height 40
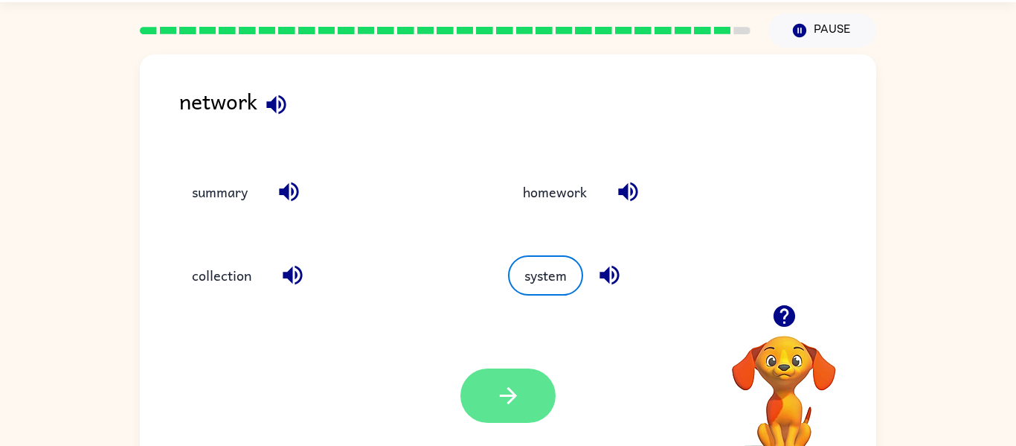
click at [501, 392] on icon "button" at bounding box center [508, 395] width 26 height 26
